Goal: Task Accomplishment & Management: Complete application form

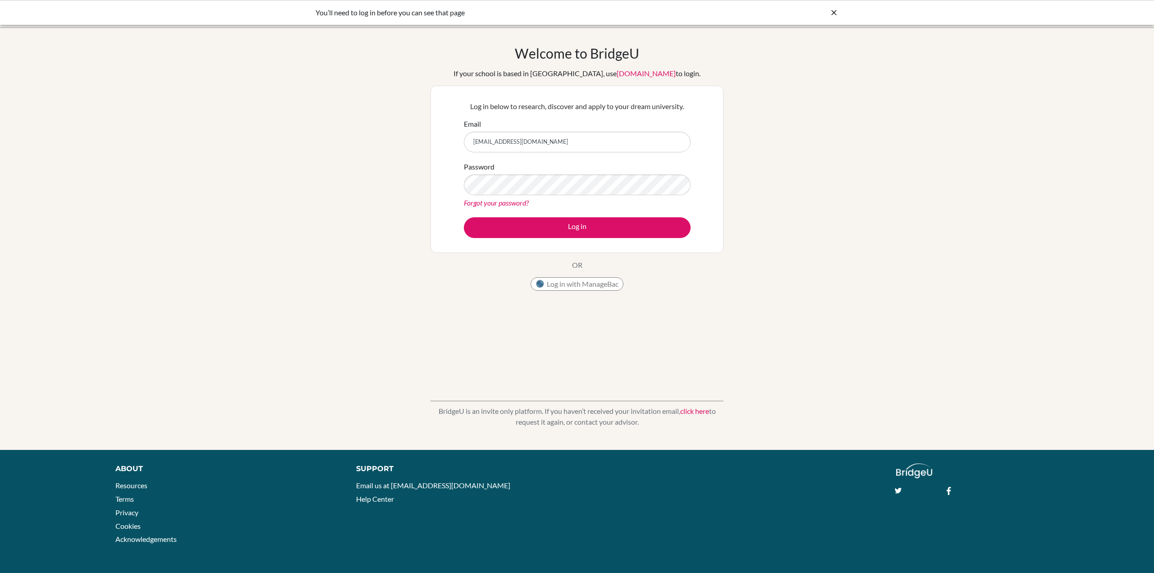
type input "shaoweigeng96@gmail.com"
click at [464, 217] on button "Log in" at bounding box center [577, 227] width 227 height 21
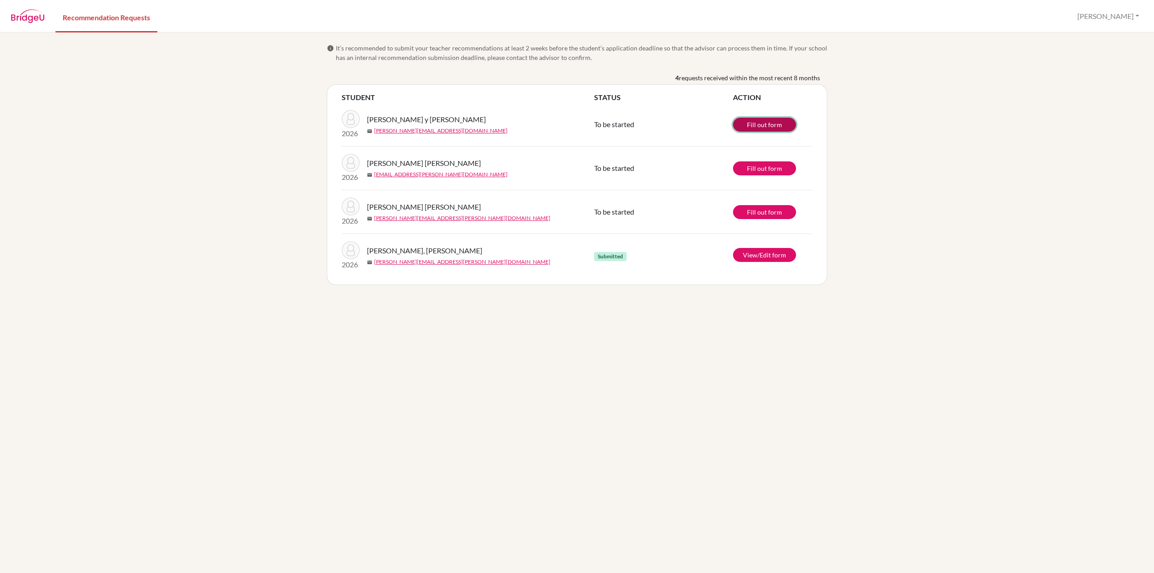
click at [756, 130] on link "Fill out form" at bounding box center [764, 125] width 63 height 14
click at [767, 127] on link "Fill out form" at bounding box center [764, 125] width 63 height 14
